Goal: Navigation & Orientation: Find specific page/section

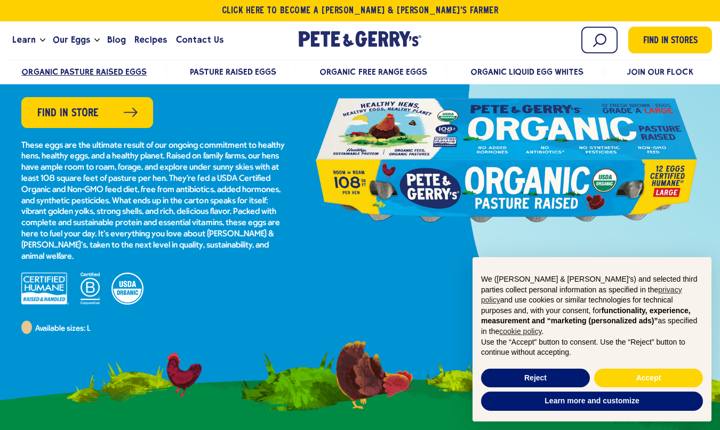
scroll to position [107, 0]
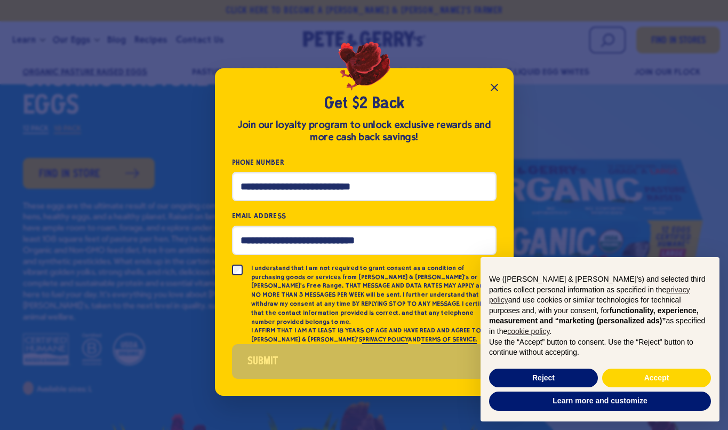
click at [491, 91] on icon "Close popup" at bounding box center [494, 87] width 13 height 13
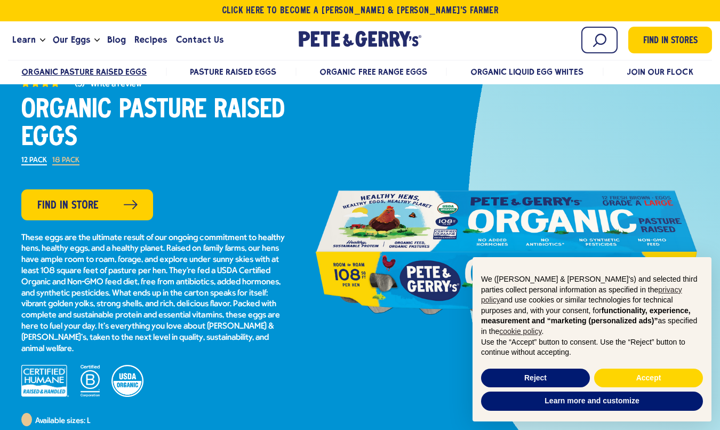
scroll to position [53, 0]
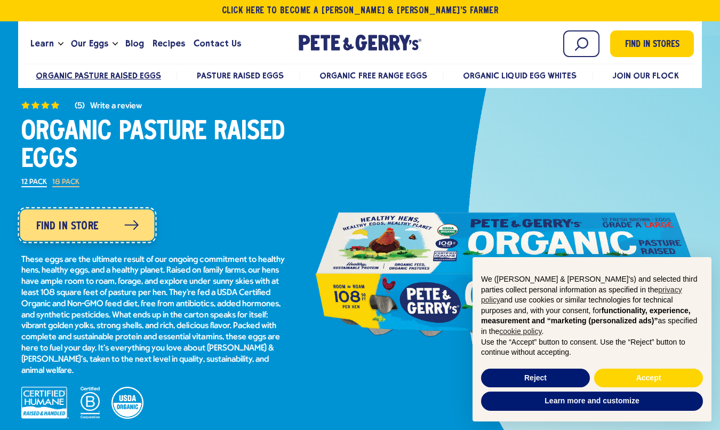
click at [88, 228] on span "Find in Store" at bounding box center [67, 226] width 62 height 17
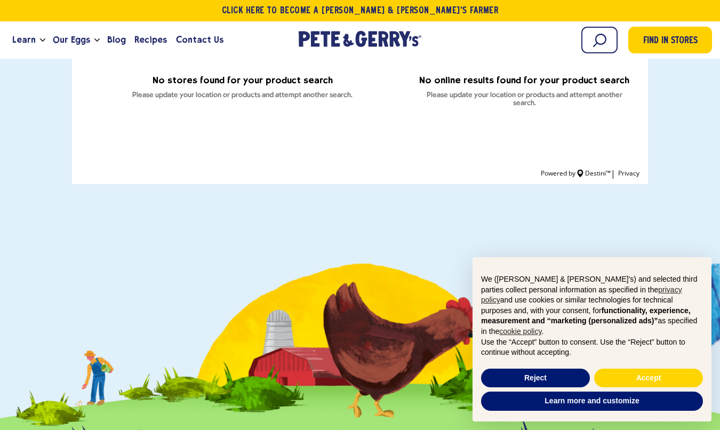
scroll to position [427, 0]
